Goal: Communication & Community: Answer question/provide support

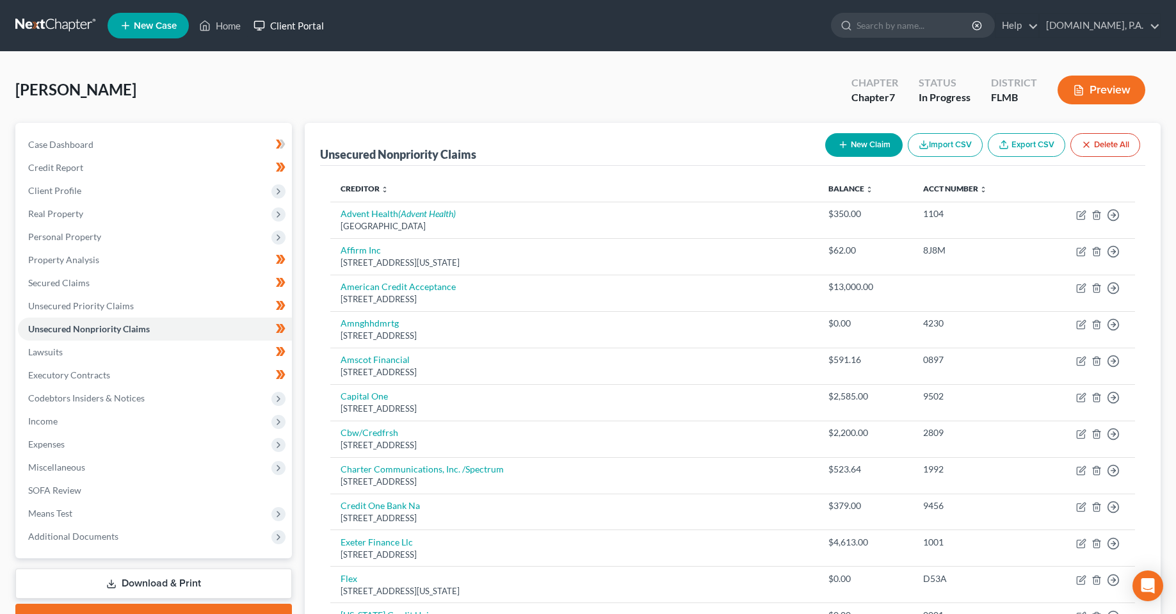
click at [305, 30] on link "Client Portal" at bounding box center [288, 25] width 83 height 23
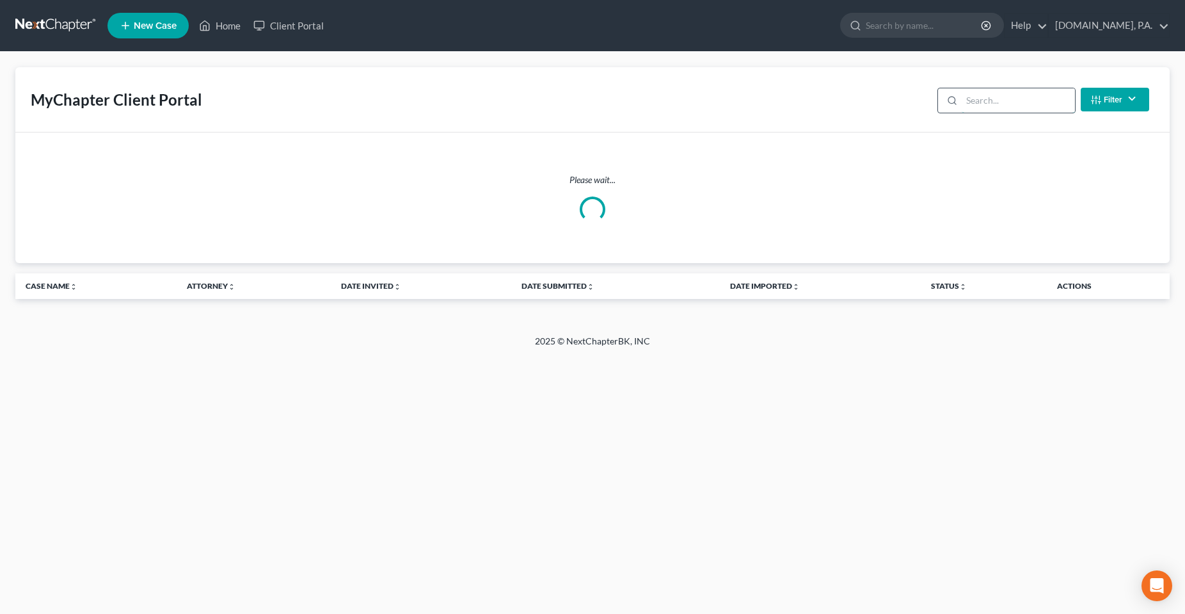
click at [987, 102] on input "search" at bounding box center [1018, 100] width 113 height 24
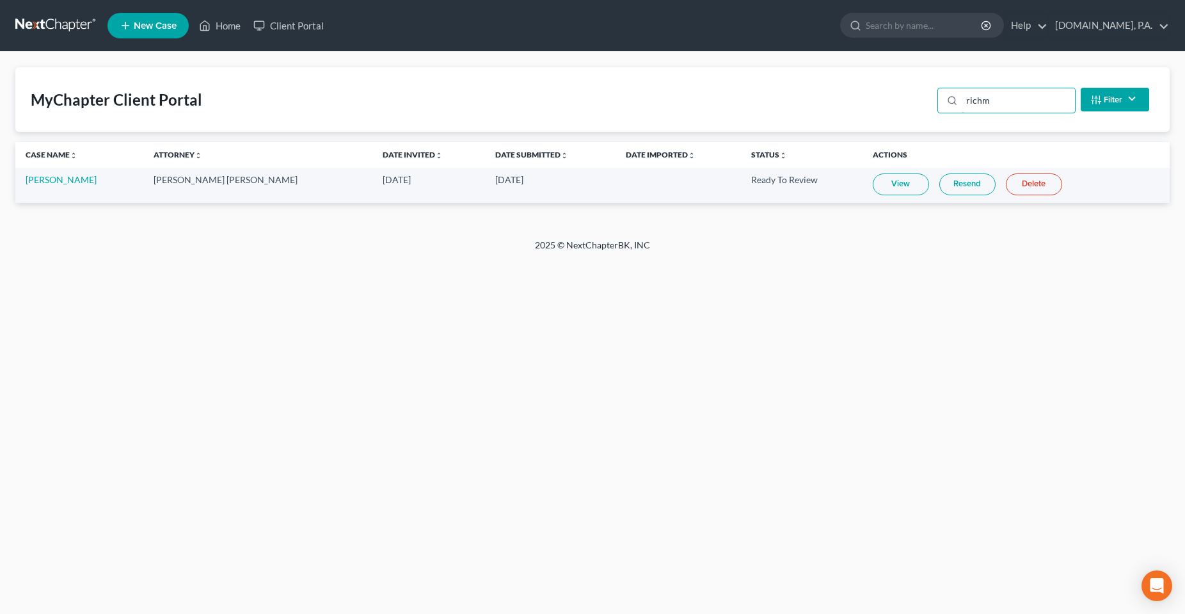
type input "richm"
click at [888, 187] on link "View" at bounding box center [901, 184] width 56 height 22
click at [948, 162] on th "Actions" at bounding box center [1016, 155] width 307 height 26
click at [968, 218] on div "MyChapter Client Portal richm Filter Status Filter... Invited In Progress Ready…" at bounding box center [592, 145] width 1185 height 187
click at [954, 179] on link "Resend" at bounding box center [968, 184] width 56 height 22
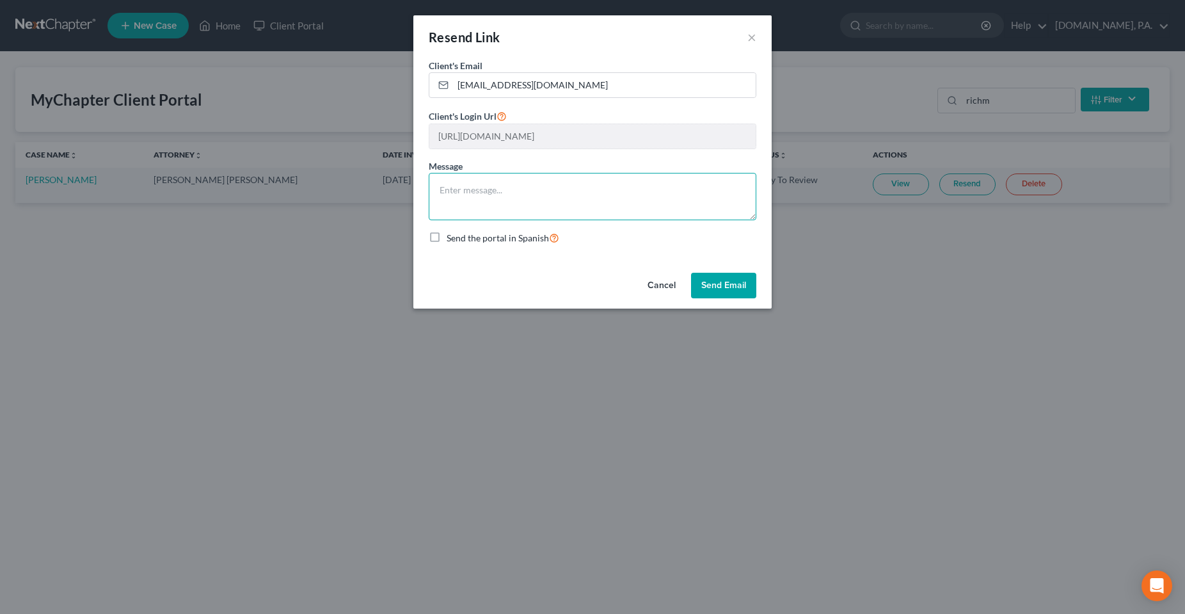
click at [536, 181] on textarea at bounding box center [593, 196] width 328 height 47
type textarea "Here you go Ms. Richmond!"
click at [728, 283] on button "Send Email" at bounding box center [723, 286] width 65 height 26
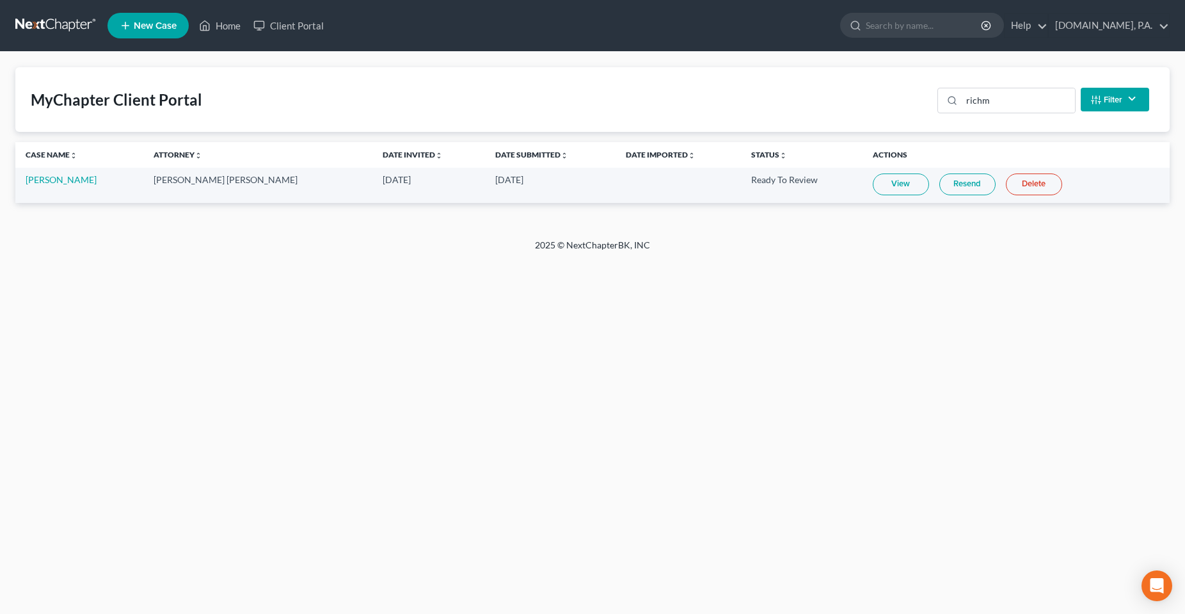
drag, startPoint x: 459, startPoint y: 303, endPoint x: 449, endPoint y: 299, distance: 10.9
click at [459, 302] on div "Home New Case Client Portal Fresh-Start.Law, P.A. chas@fresh-start.law My Accou…" at bounding box center [592, 307] width 1185 height 614
drag, startPoint x: 686, startPoint y: 239, endPoint x: 456, endPoint y: 261, distance: 231.4
click at [485, 244] on div "2025 © NextChapterBK, INC" at bounding box center [593, 250] width 730 height 23
click at [243, 359] on div "Home New Case Client Portal Fresh-Start.Law, P.A. chas@fresh-start.law My Accou…" at bounding box center [592, 307] width 1185 height 614
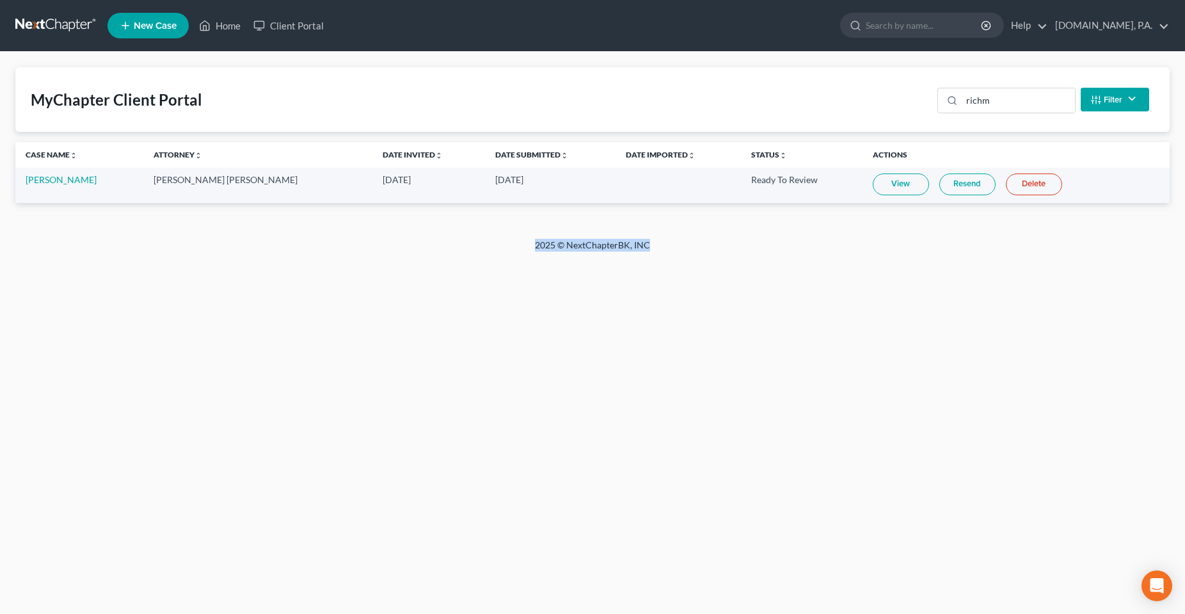
click at [573, 378] on div "Home New Case Client Portal Fresh-Start.Law, P.A. chas@fresh-start.law My Accou…" at bounding box center [592, 307] width 1185 height 614
drag, startPoint x: 124, startPoint y: 339, endPoint x: 120, endPoint y: 332, distance: 8.3
click at [124, 340] on div "Home New Case Client Portal Fresh-Start.Law, P.A. chas@fresh-start.law My Accou…" at bounding box center [592, 307] width 1185 height 614
click at [1004, 99] on input "richm" at bounding box center [1018, 100] width 113 height 24
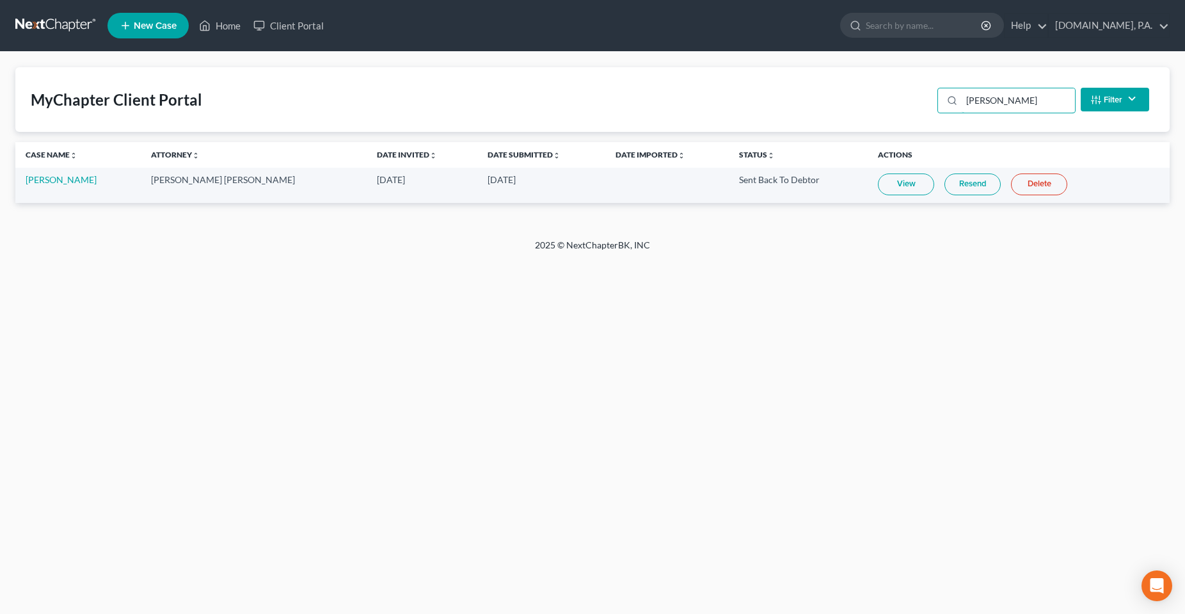
type input "tuitt"
click at [885, 182] on link "View" at bounding box center [906, 184] width 56 height 22
